Goal: Check status: Check status

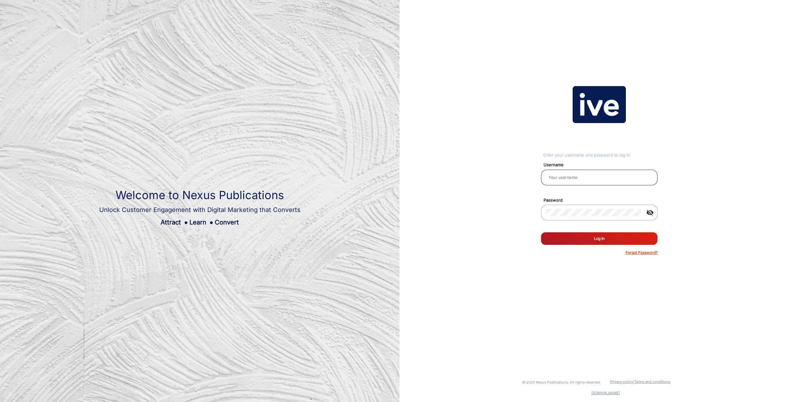
click at [559, 178] on input "email" at bounding box center [599, 178] width 107 height 8
type input "[PERSON_NAME]"
click at [541, 232] on button "Log In" at bounding box center [599, 238] width 117 height 13
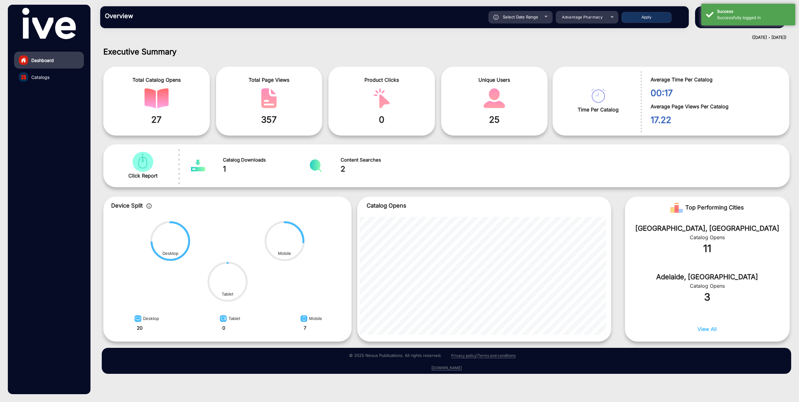
click at [547, 16] on div at bounding box center [546, 17] width 3 height 2
click at [546, 16] on div at bounding box center [546, 17] width 3 height 2
click at [545, 16] on div at bounding box center [546, 17] width 3 height 2
click at [534, 17] on span "Select Date Range" at bounding box center [520, 16] width 35 height 5
type input "[DATE]"
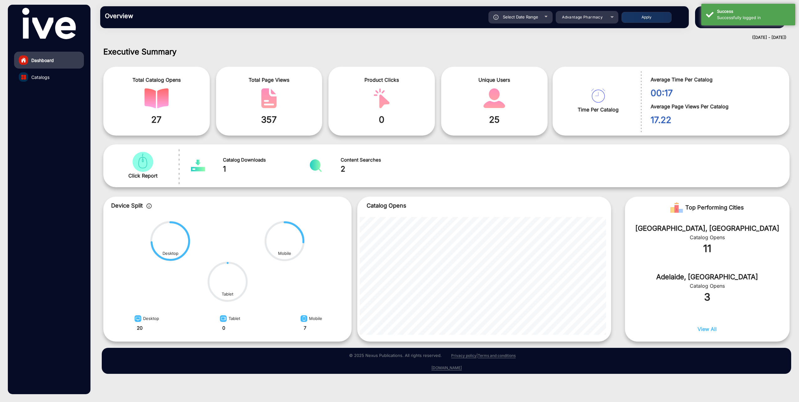
type input "[DATE]"
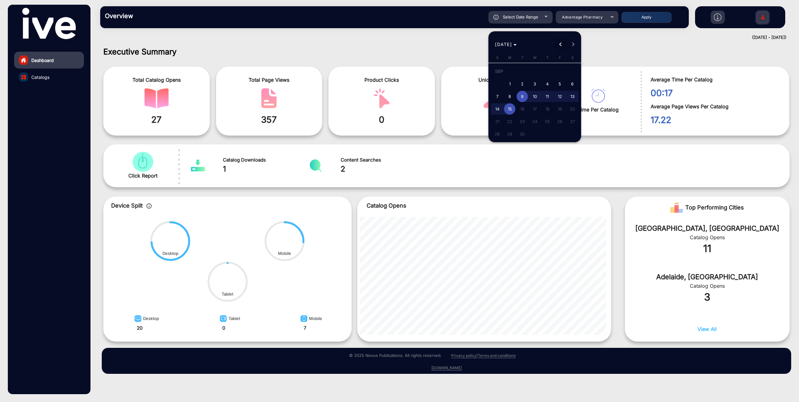
click at [561, 44] on button "Previous month" at bounding box center [561, 44] width 13 height 13
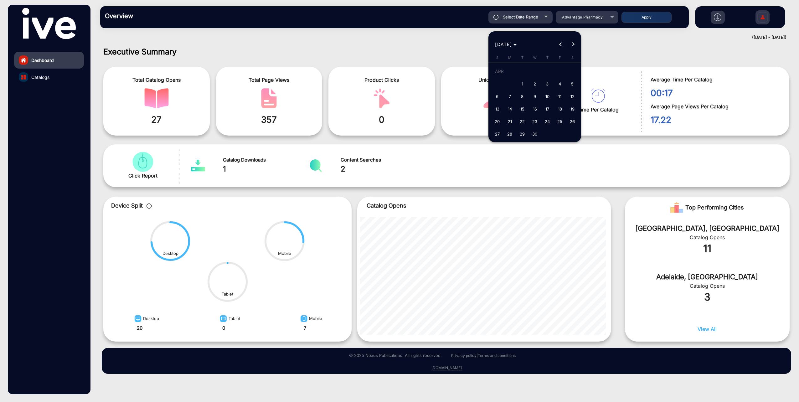
click at [570, 43] on span "Next month" at bounding box center [573, 44] width 13 height 13
click at [547, 84] on span "5" at bounding box center [547, 83] width 11 height 11
type input "[DATE]"
click at [560, 44] on button "Previous month" at bounding box center [561, 44] width 13 height 13
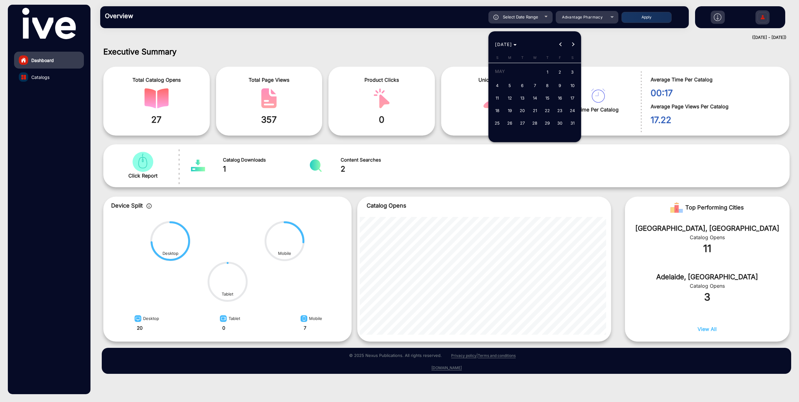
click at [558, 95] on span "16" at bounding box center [559, 97] width 11 height 11
type input "[DATE]"
click at [574, 45] on button "Next month" at bounding box center [573, 44] width 13 height 13
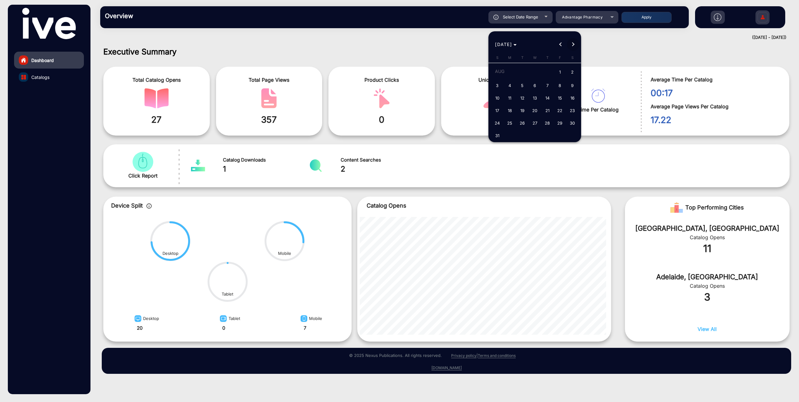
click at [574, 45] on button "Next month" at bounding box center [573, 44] width 13 height 13
click at [509, 109] on span "15" at bounding box center [509, 108] width 11 height 11
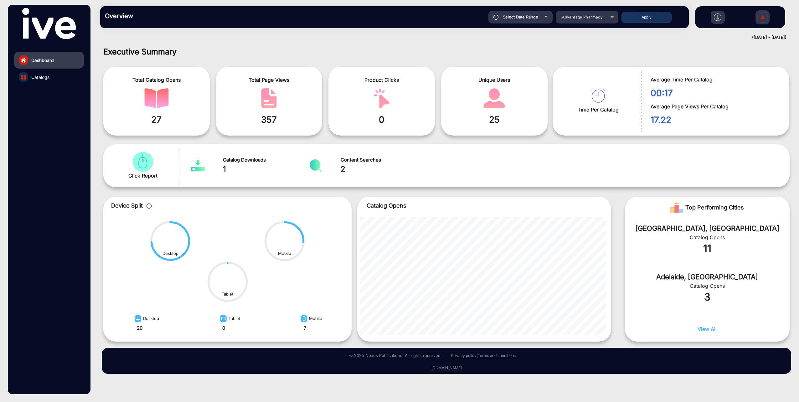
type input "[DATE]"
click at [613, 17] on div "Advantage Pharmacy" at bounding box center [587, 17] width 63 height 8
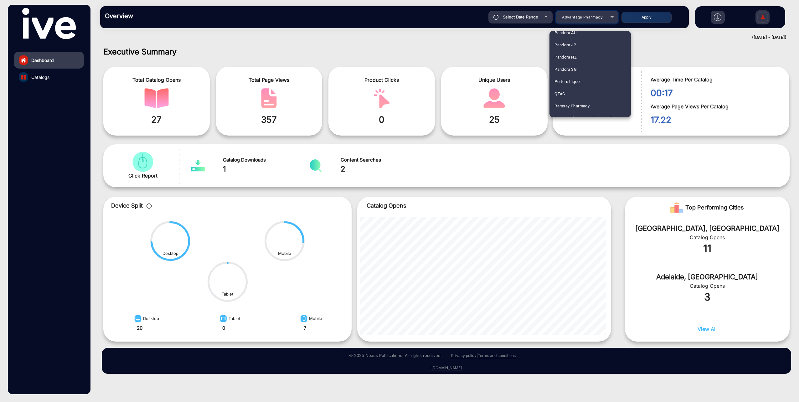
scroll to position [846, 0]
click at [553, 96] on mat-option "QTAC" at bounding box center [590, 98] width 81 height 12
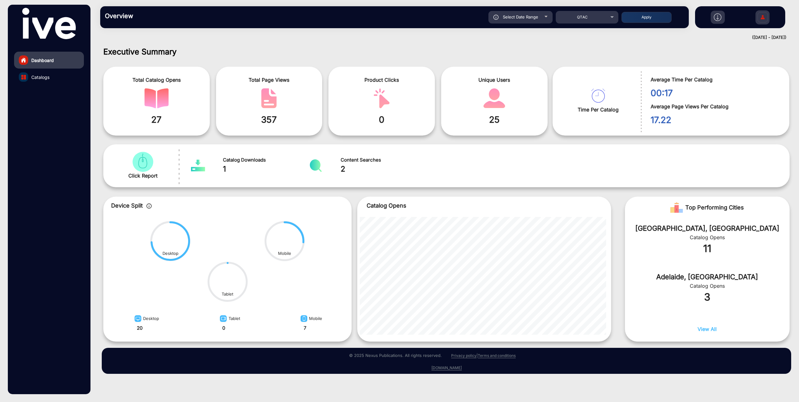
click at [642, 18] on button "Apply" at bounding box center [647, 17] width 50 height 11
type input "[DATE]"
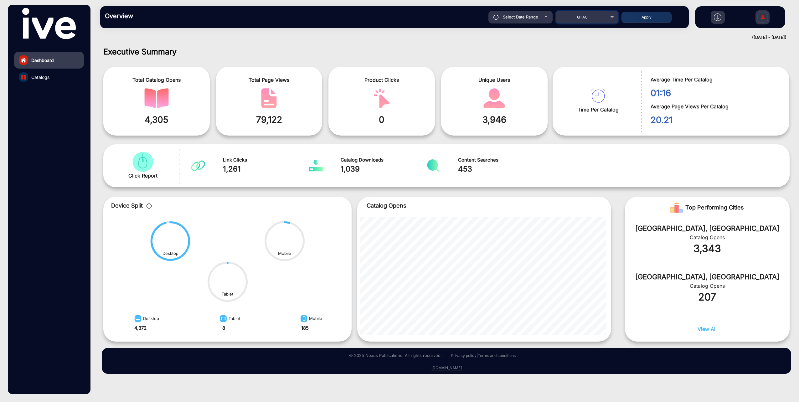
click at [612, 18] on div "QTAC" at bounding box center [587, 17] width 63 height 8
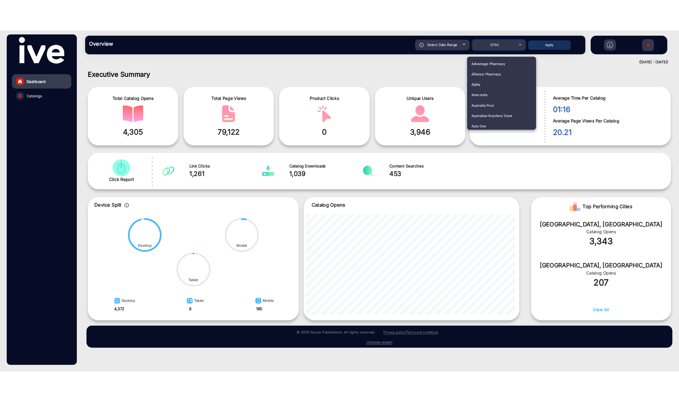
scroll to position [833, 0]
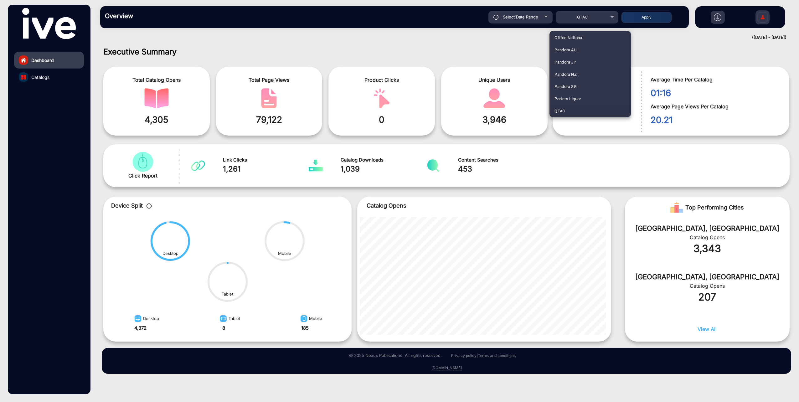
click at [546, 18] on div at bounding box center [399, 201] width 799 height 402
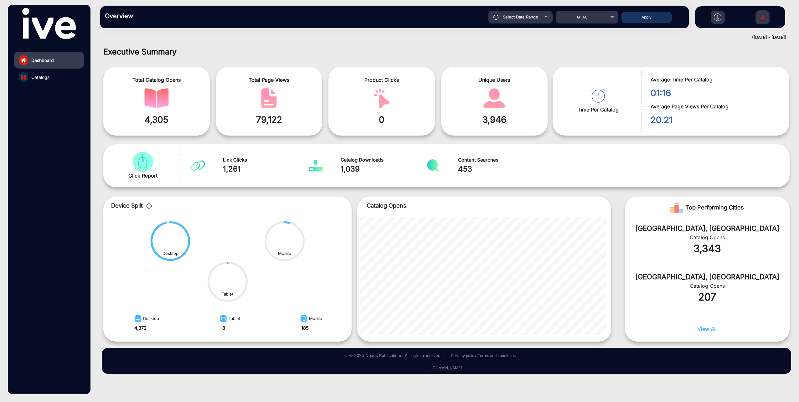
click at [546, 18] on div "Select Date Range" at bounding box center [521, 17] width 64 height 13
type input "[DATE]"
